Goal: Task Accomplishment & Management: Manage account settings

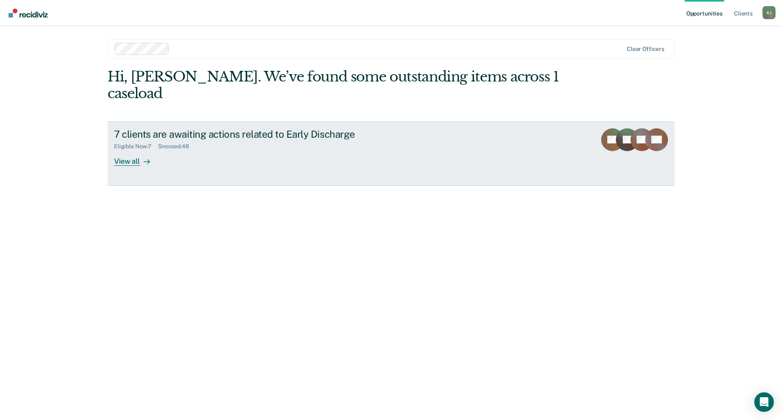
click at [128, 150] on div "View all" at bounding box center [137, 158] width 46 height 16
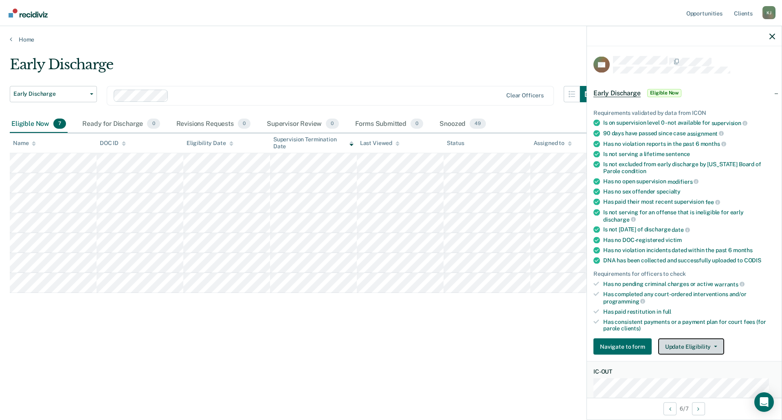
click at [690, 340] on button "Update Eligibility" at bounding box center [692, 347] width 66 height 16
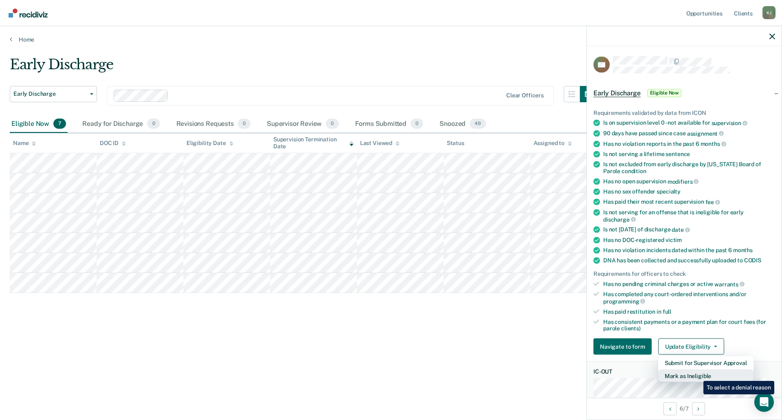
click at [698, 375] on button "Mark as Ineligible" at bounding box center [706, 376] width 95 height 13
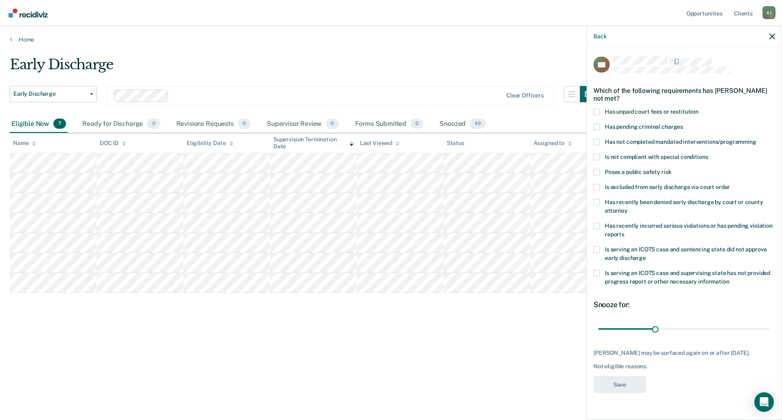
click at [599, 248] on span at bounding box center [597, 249] width 7 height 7
click at [646, 255] on input "Is serving an ICOTS case and sentencing state did not approve early discharge" at bounding box center [646, 255] width 0 height 0
drag, startPoint x: 655, startPoint y: 328, endPoint x: 769, endPoint y: 328, distance: 113.7
click at [769, 328] on input "range" at bounding box center [685, 329] width 172 height 14
click at [598, 246] on span at bounding box center [597, 249] width 7 height 7
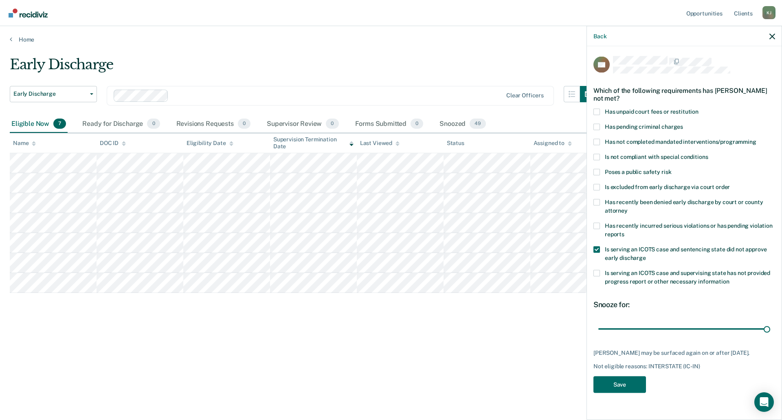
click at [646, 255] on input "Is serving an ICOTS case and sentencing state did not approve early discharge" at bounding box center [646, 255] width 0 height 0
click at [597, 273] on span at bounding box center [597, 273] width 7 height 7
click at [730, 278] on input "Is serving an ICOTS case and supervising state has not provided progress report…" at bounding box center [730, 278] width 0 height 0
type input "90"
click at [716, 328] on input "range" at bounding box center [685, 329] width 172 height 14
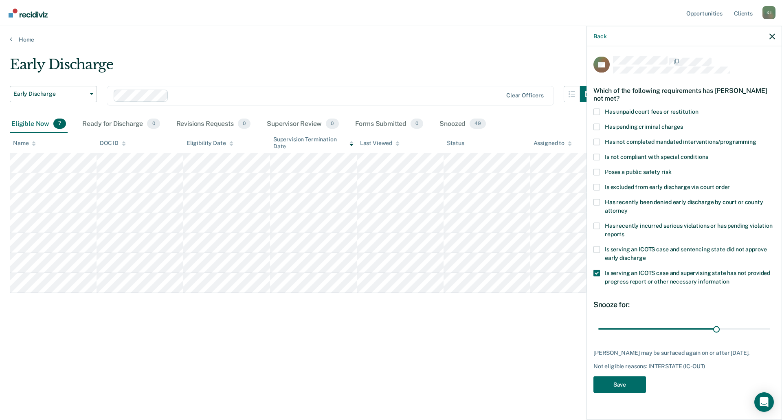
click at [597, 224] on span at bounding box center [597, 226] width 7 height 7
click at [625, 231] on input "Has recently incurred serious violations or has pending violation reports" at bounding box center [625, 231] width 0 height 0
click at [598, 274] on span at bounding box center [597, 273] width 7 height 7
click at [730, 278] on input "Is serving an ICOTS case and supervising state has not provided progress report…" at bounding box center [730, 278] width 0 height 0
click at [629, 393] on button "Save" at bounding box center [620, 384] width 53 height 17
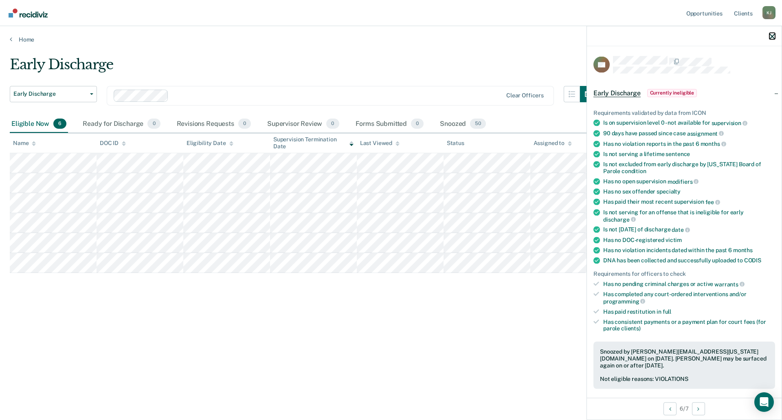
click at [773, 35] on icon "button" at bounding box center [773, 36] width 6 height 6
